Goal: Find specific page/section

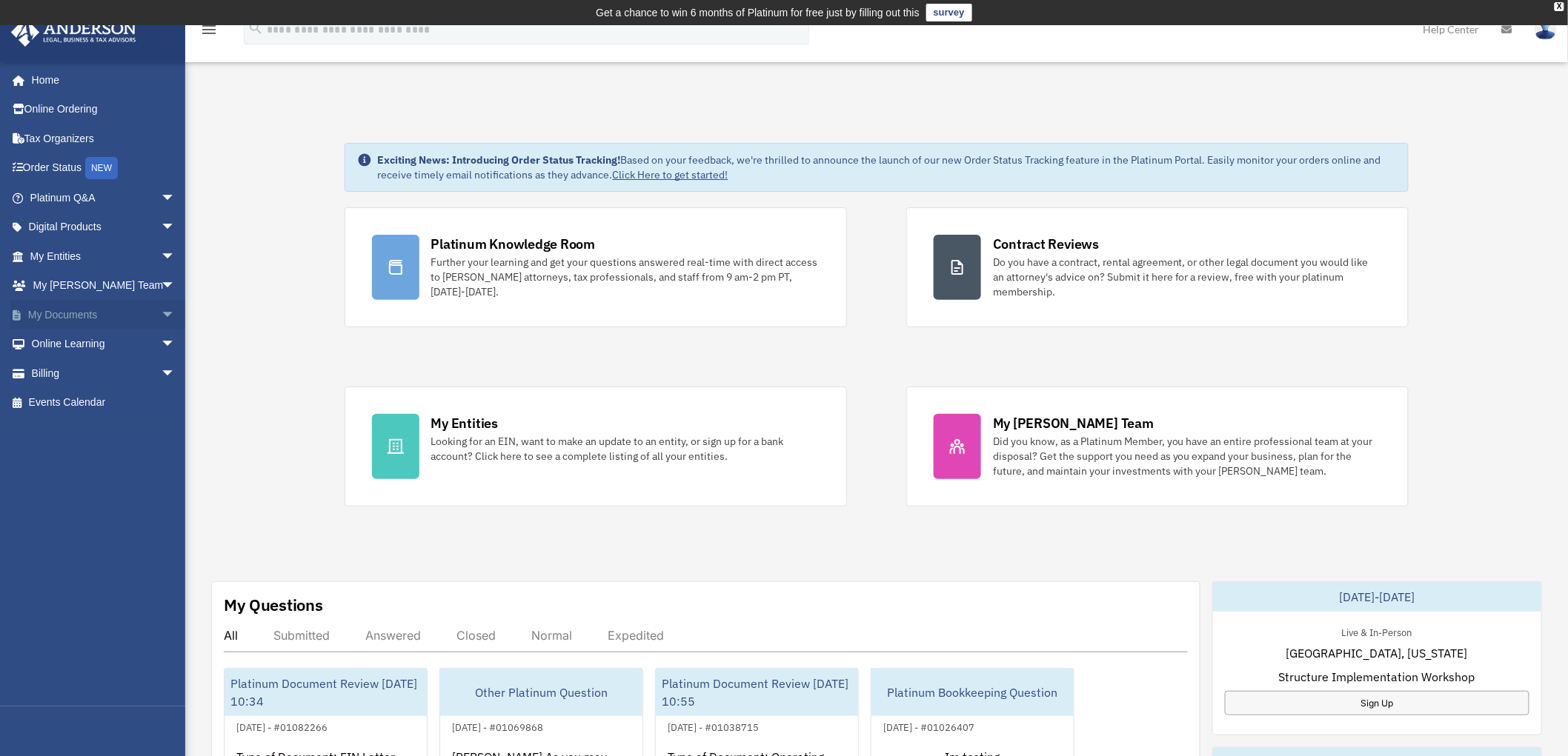
click at [161, 312] on span "arrow_drop_down" at bounding box center [176, 315] width 30 height 30
click at [85, 376] on link "Meeting Minutes" at bounding box center [108, 373] width 177 height 30
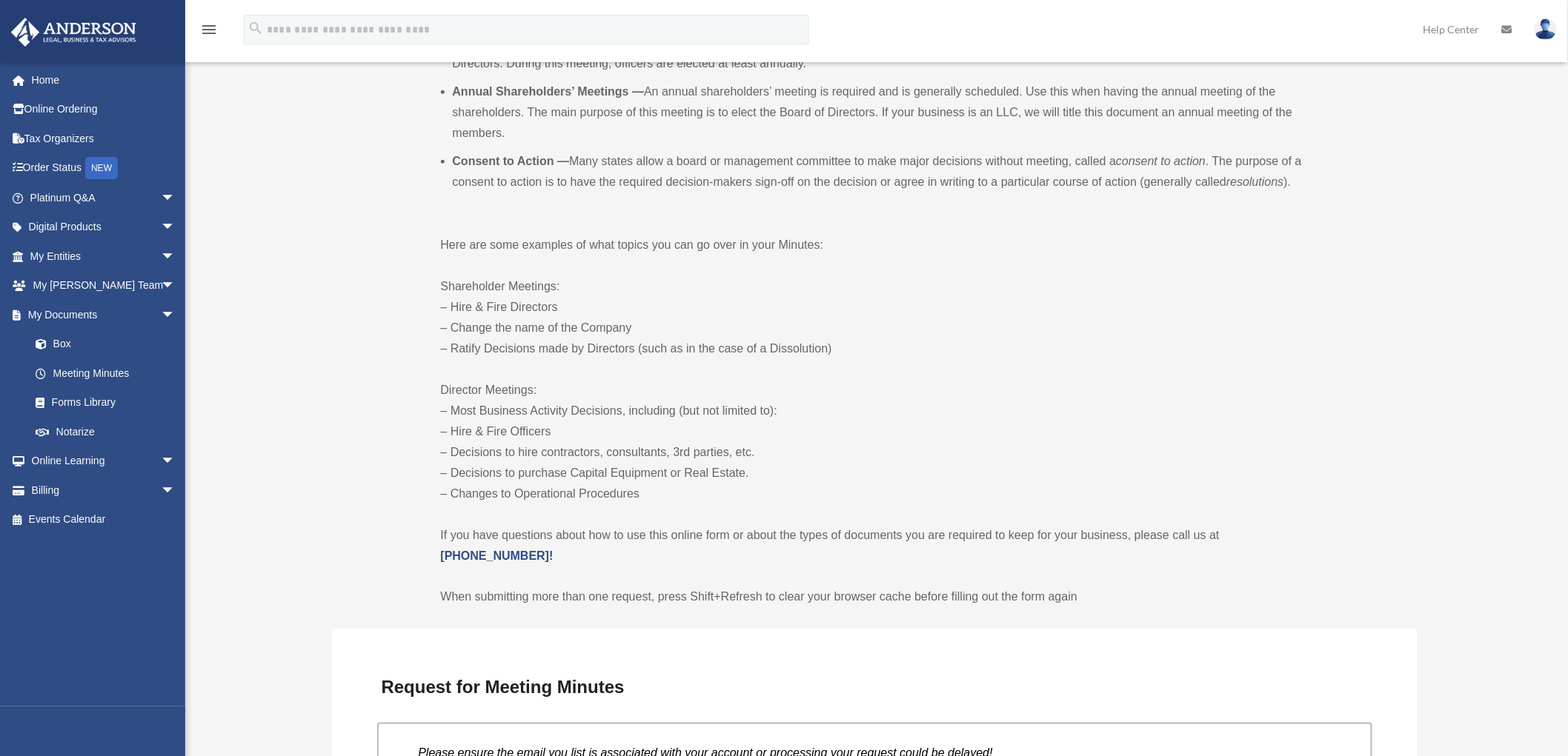
scroll to position [906, 0]
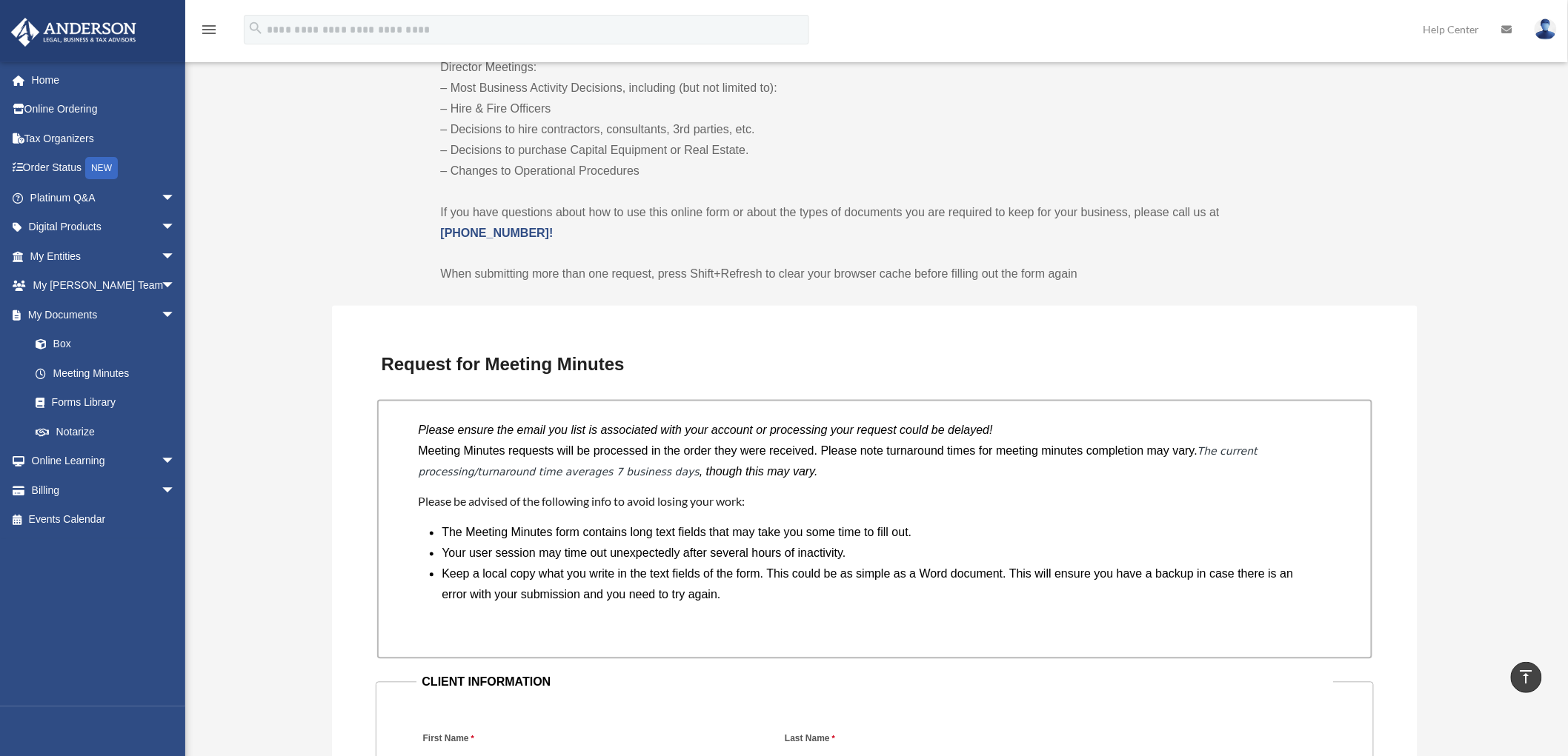
click at [80, 83] on link "Home" at bounding box center [104, 80] width 187 height 30
